Goal: Check status: Check status

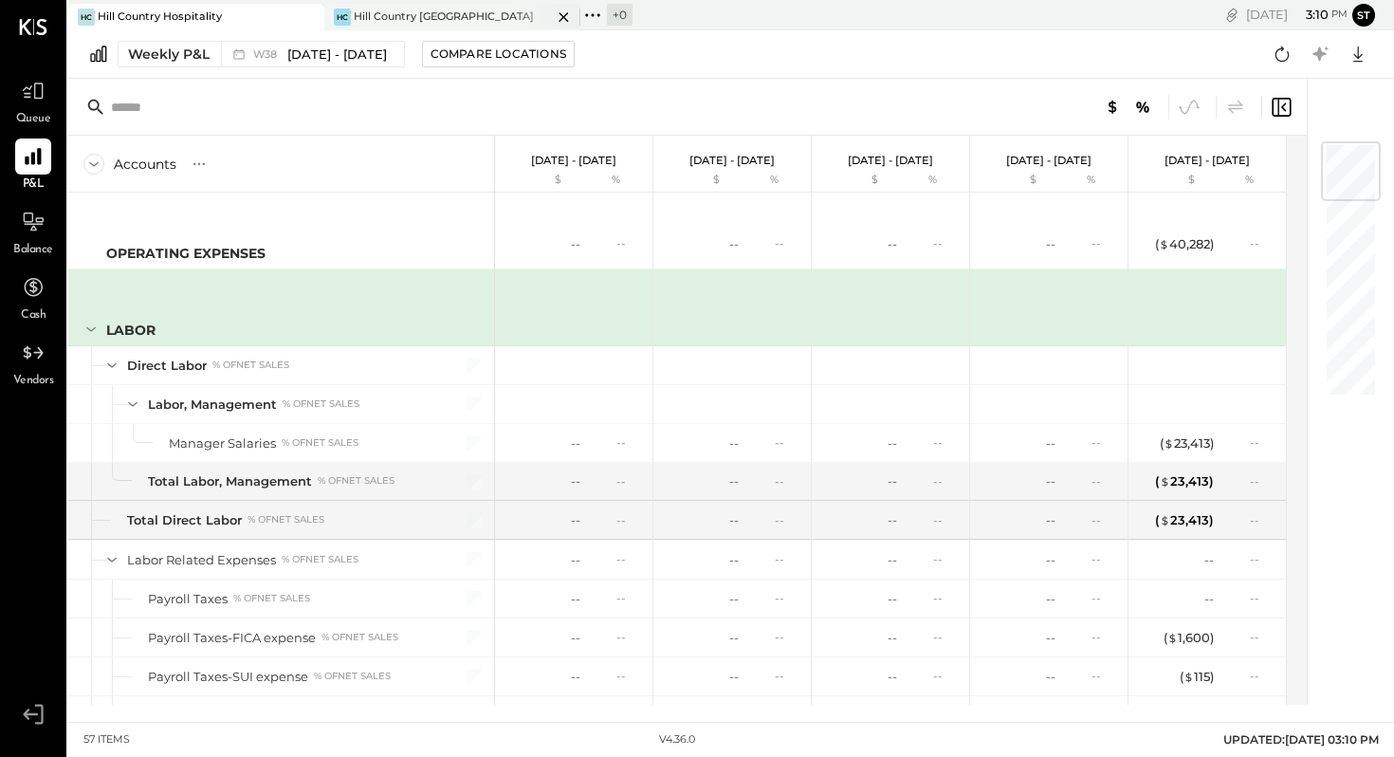
click at [458, 17] on div "[PERSON_NAME] Country [GEOGRAPHIC_DATA]" at bounding box center [438, 17] width 228 height 17
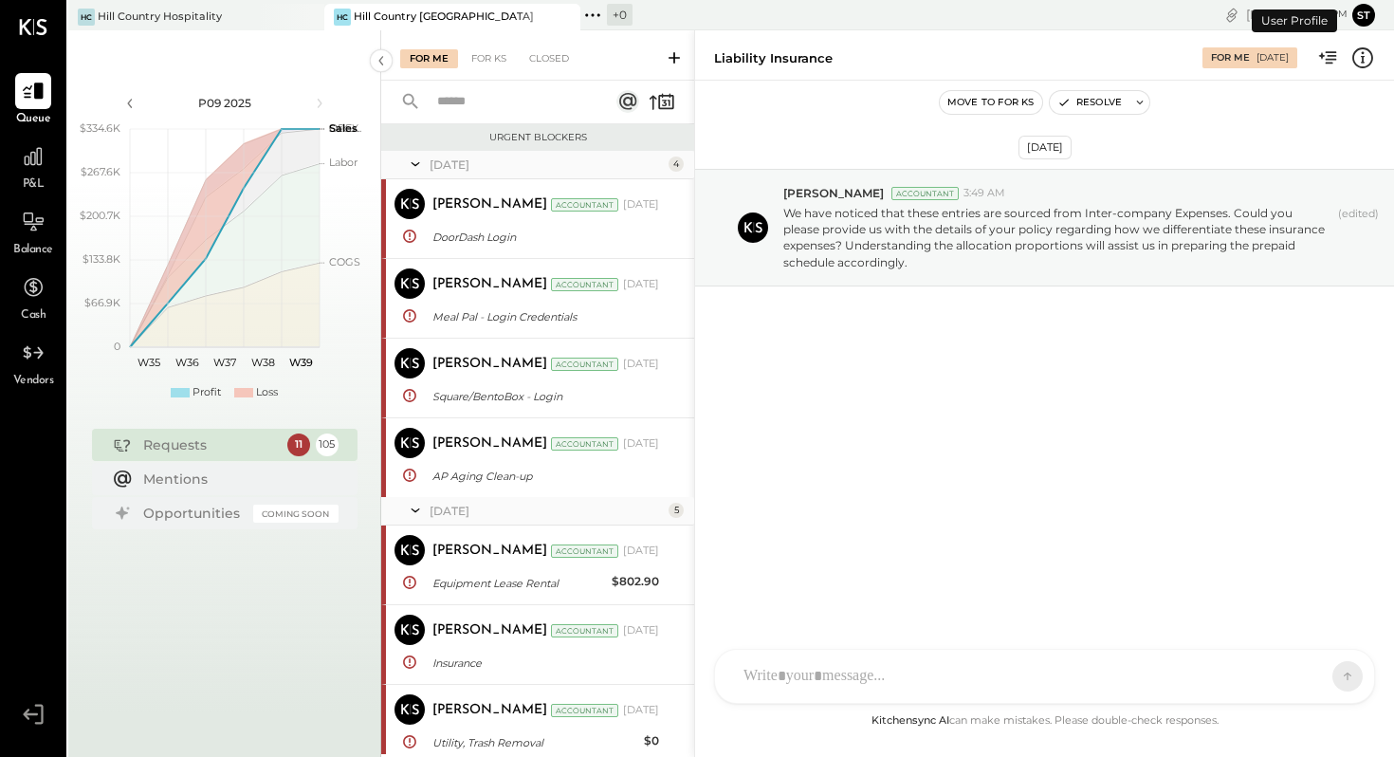
scroll to position [1726, 0]
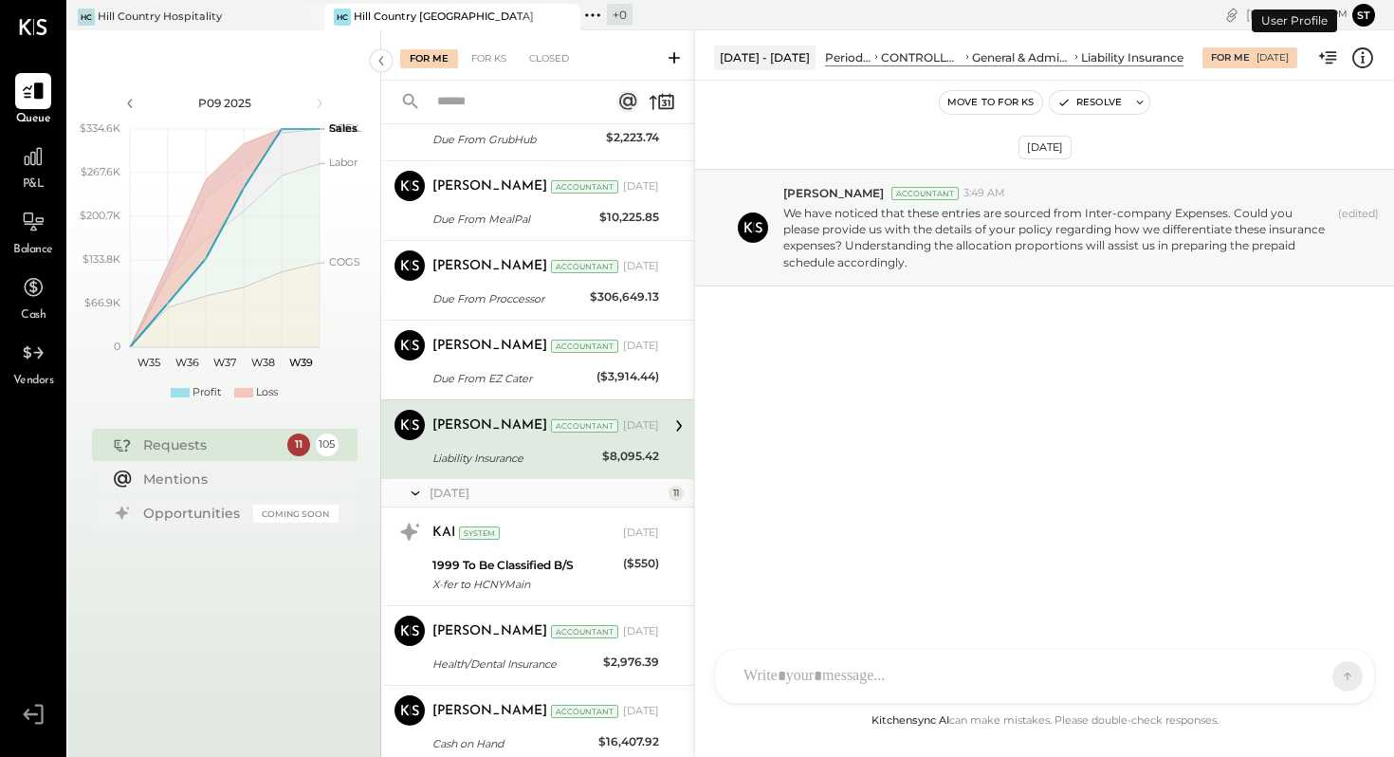
click at [411, 9] on div "Hill Country [GEOGRAPHIC_DATA]" at bounding box center [444, 16] width 180 height 15
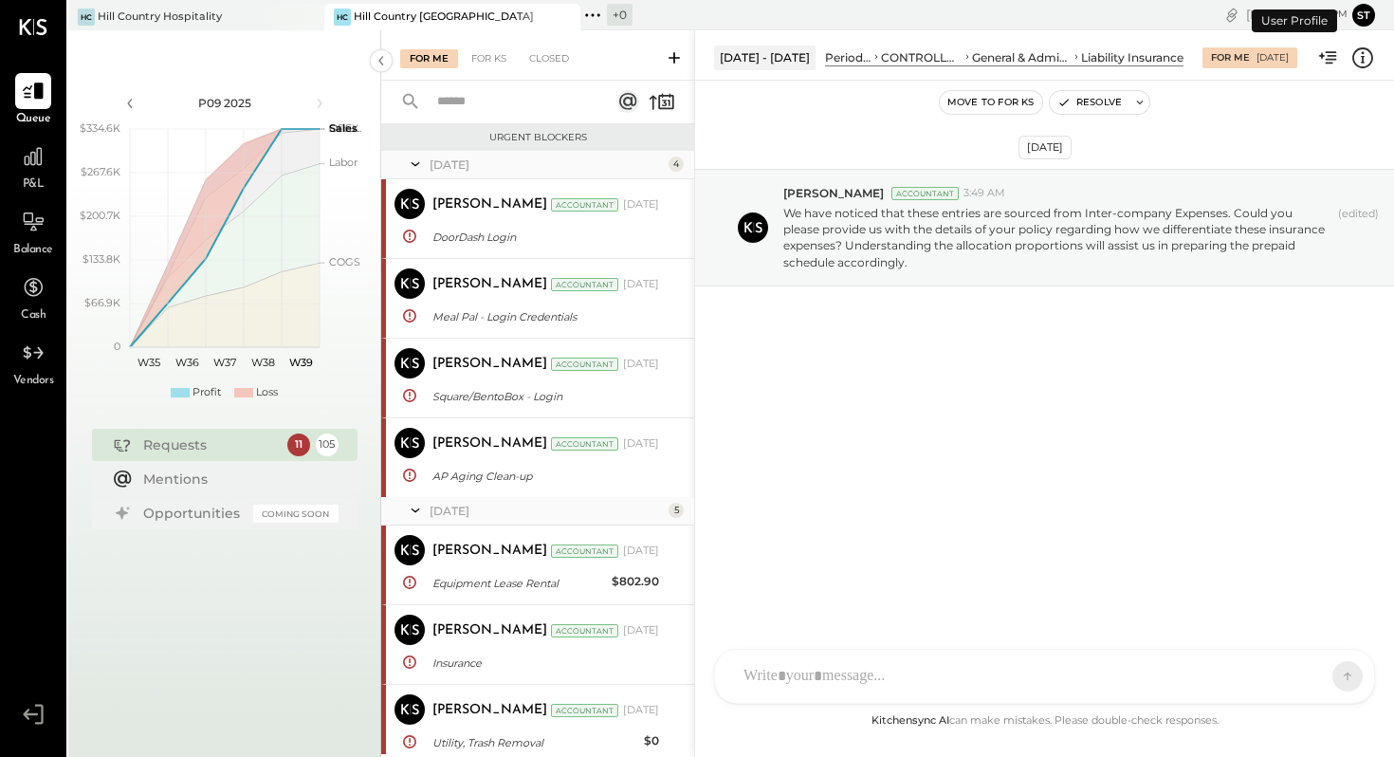
scroll to position [1726, 0]
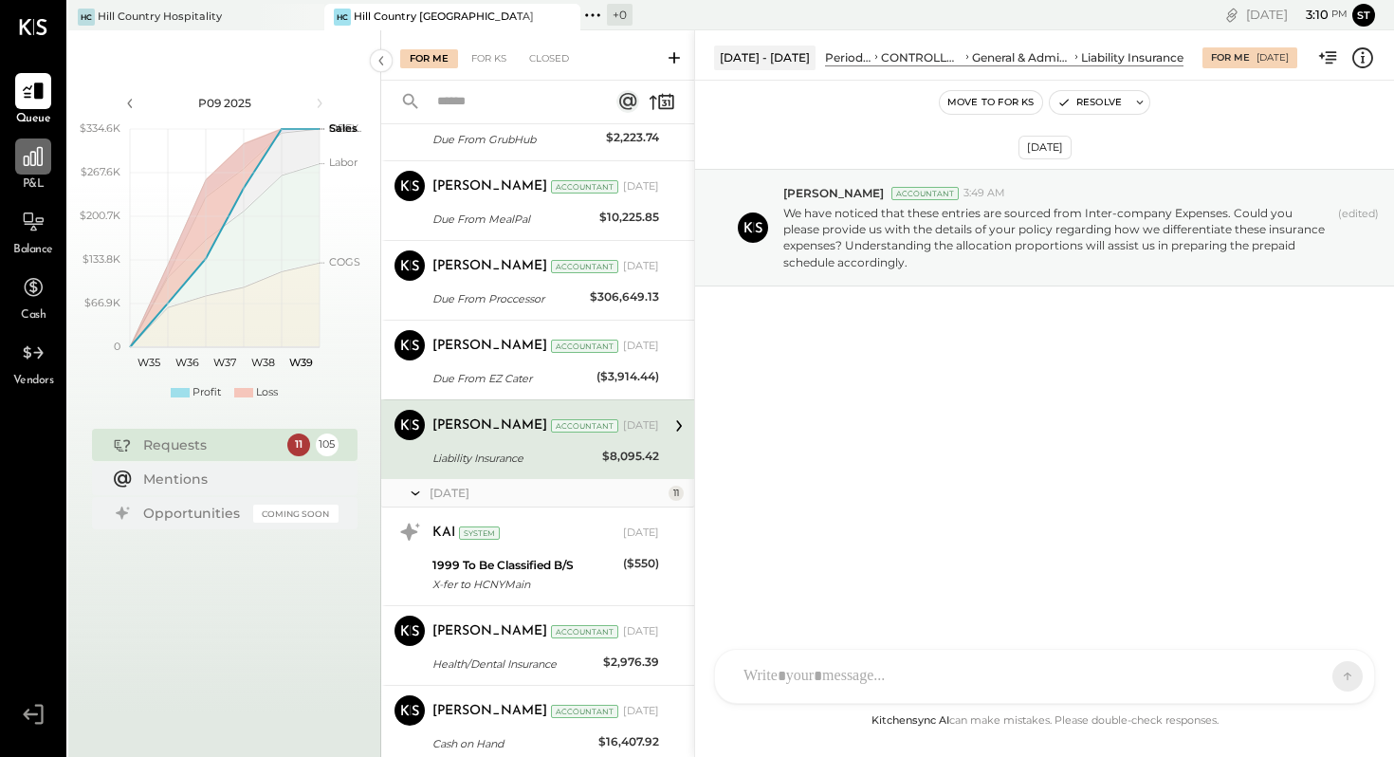
click at [41, 162] on icon at bounding box center [33, 156] width 25 height 25
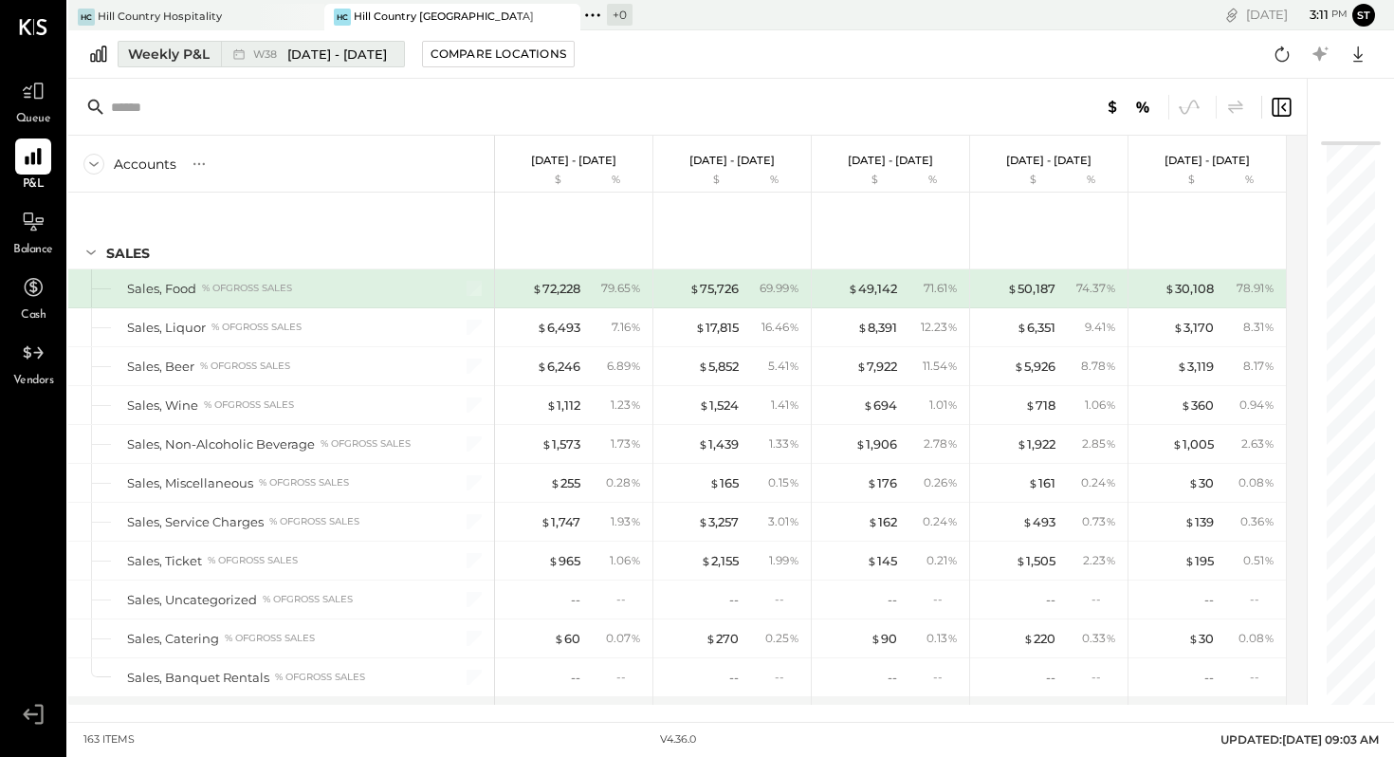
click at [200, 61] on div "Weekly P&L" at bounding box center [169, 54] width 82 height 19
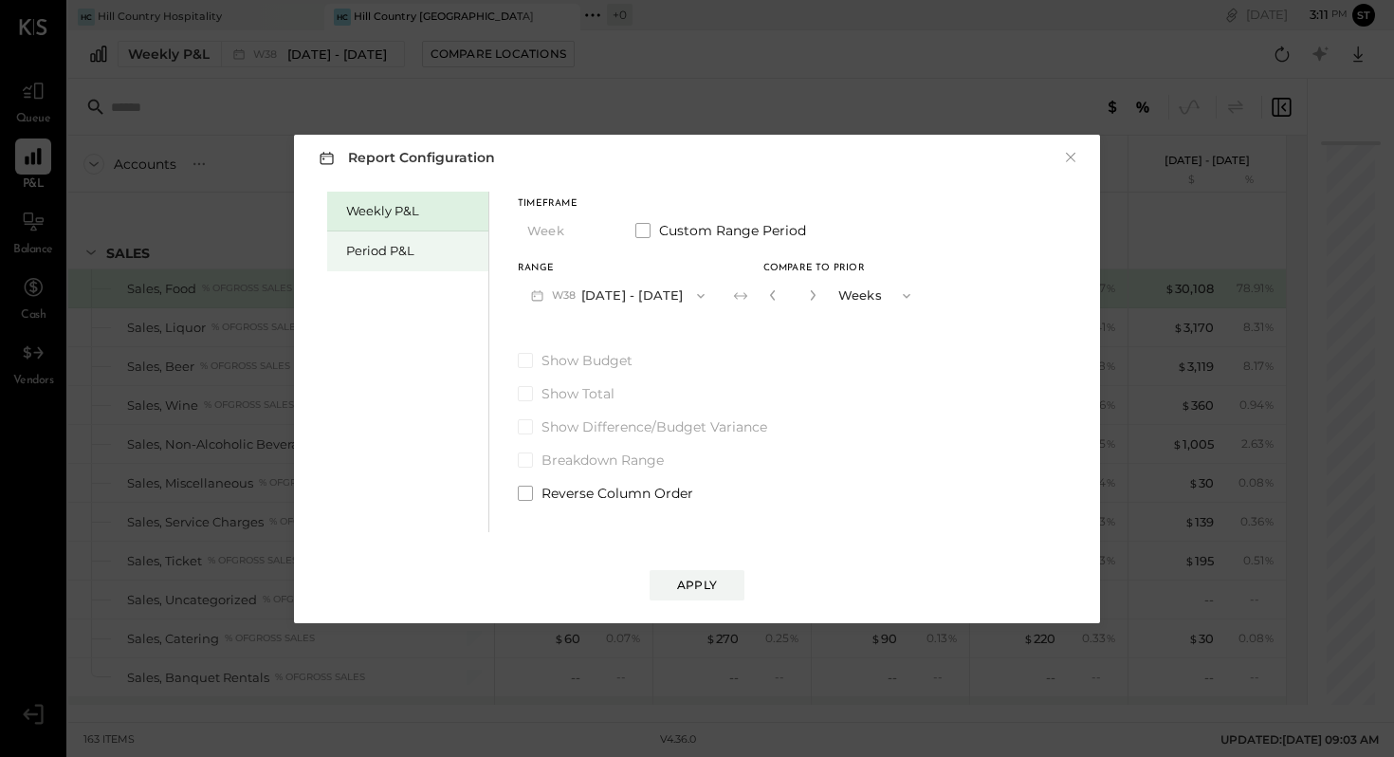
click at [367, 248] on div "Period P&L" at bounding box center [412, 251] width 133 height 18
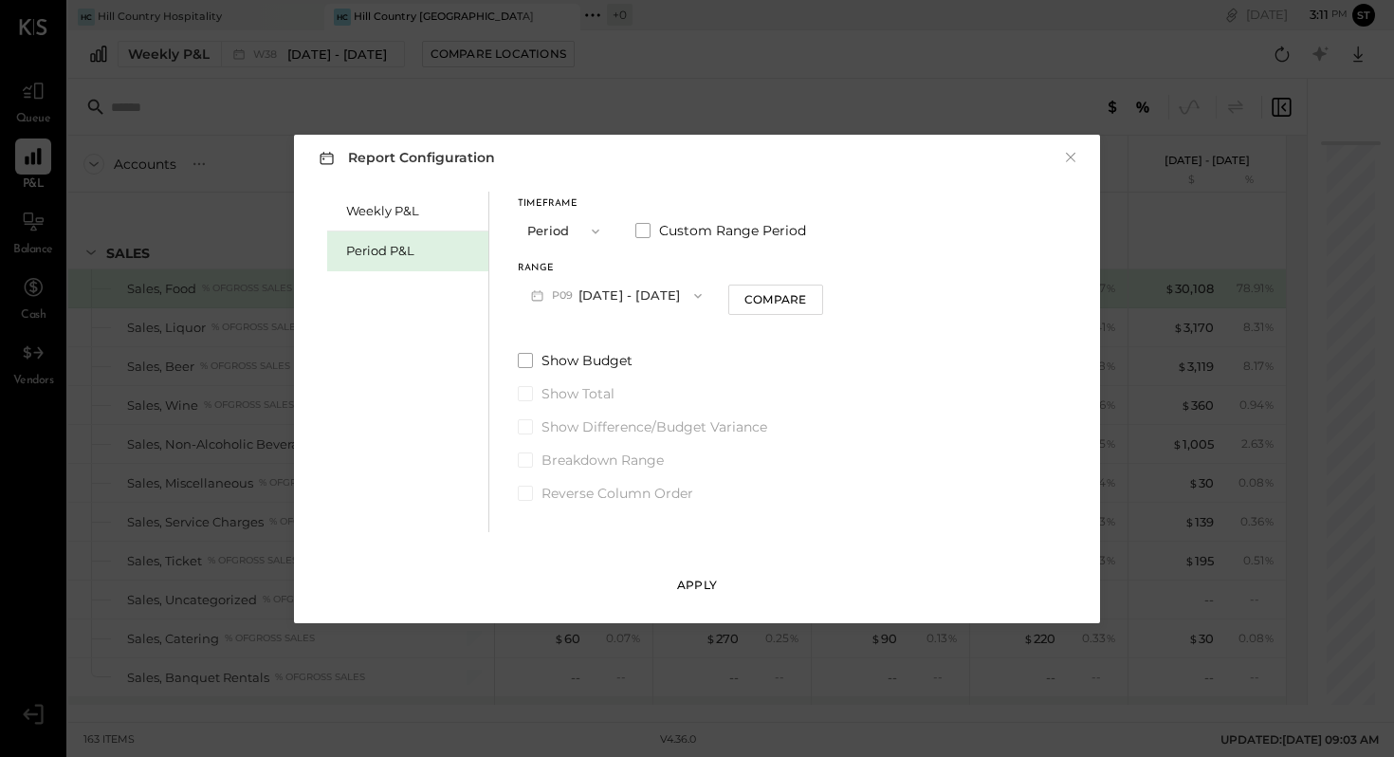
click at [704, 583] on div "Apply" at bounding box center [697, 585] width 40 height 16
